Goal: Task Accomplishment & Management: Manage account settings

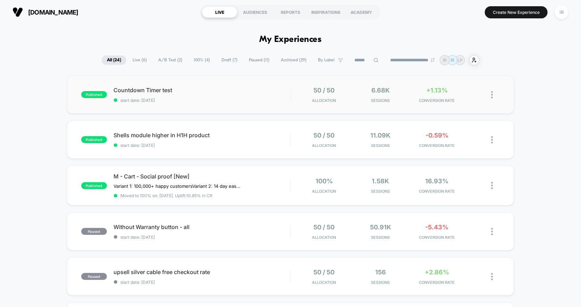
click at [260, 103] on div "published Countdown Timer test start date: [DATE] 50 / 50 Allocation 6.68k Sess…" at bounding box center [290, 95] width 447 height 38
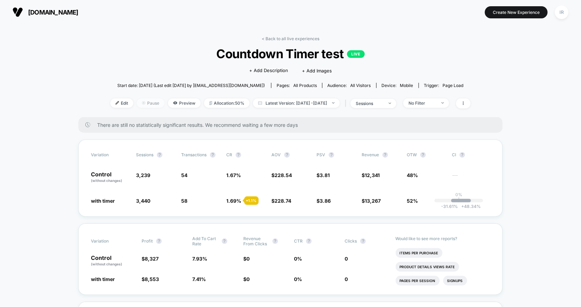
drag, startPoint x: 110, startPoint y: 100, endPoint x: 150, endPoint y: 104, distance: 40.5
click at [150, 104] on div "Edit Pause Preview Allocation: 50% Latest Version: [DATE] - [DATE] | sessions N…" at bounding box center [290, 104] width 360 height 10
click at [150, 104] on span "Pause" at bounding box center [151, 103] width 28 height 9
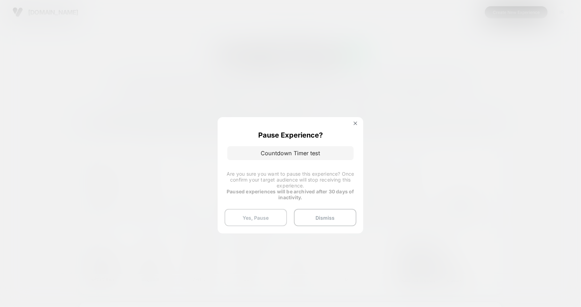
click at [277, 221] on button "Yes, Pause" at bounding box center [256, 217] width 62 height 17
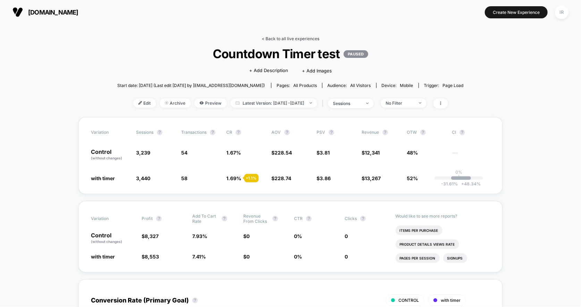
click at [289, 37] on link "< Back to all live experiences" at bounding box center [291, 38] width 58 height 5
